Goal: Manage account settings

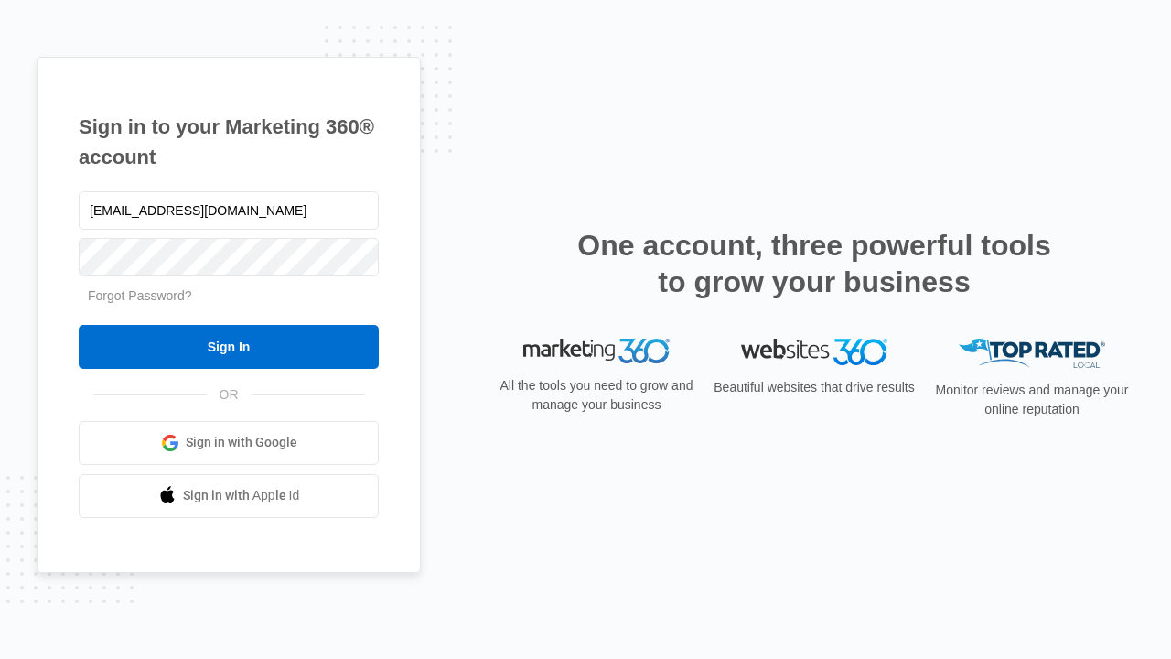
type input "dankie614@gmail.com"
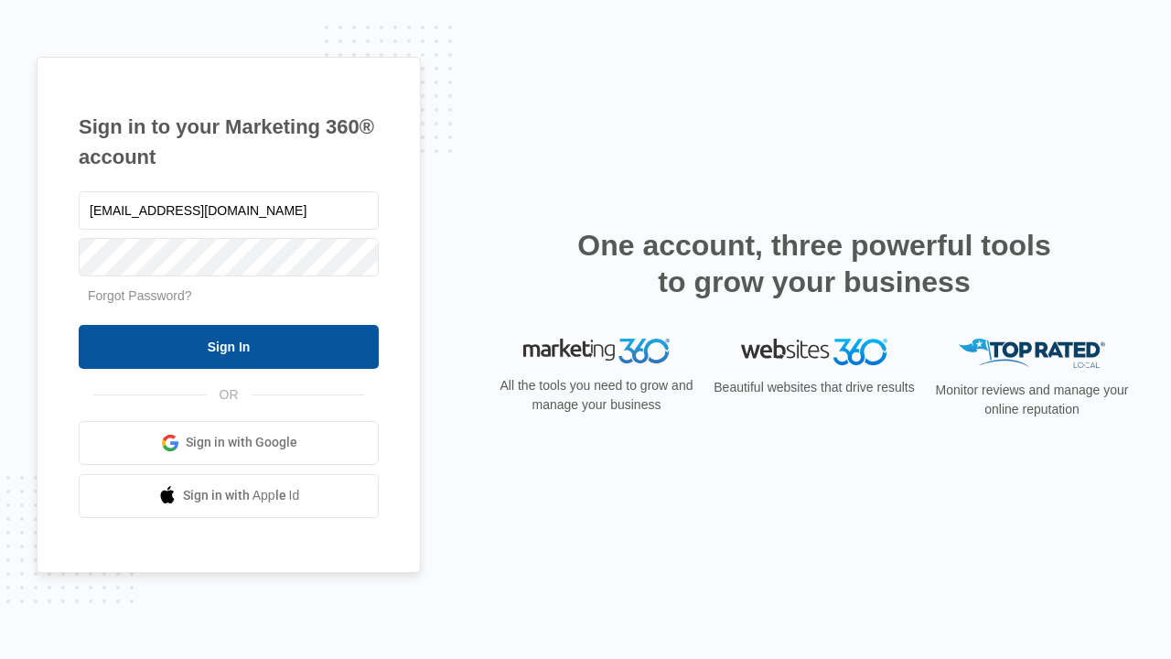
click at [229, 346] on input "Sign In" at bounding box center [229, 347] width 300 height 44
